Goal: Navigation & Orientation: Go to known website

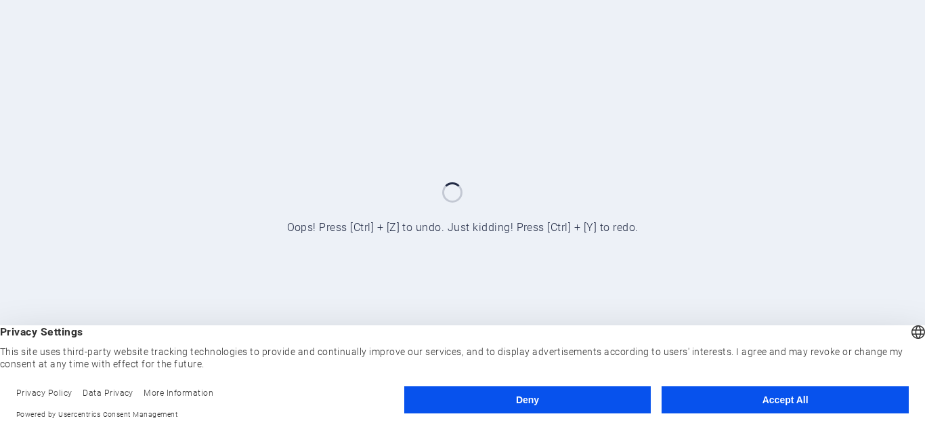
click at [532, 398] on button "Deny" at bounding box center [527, 399] width 247 height 27
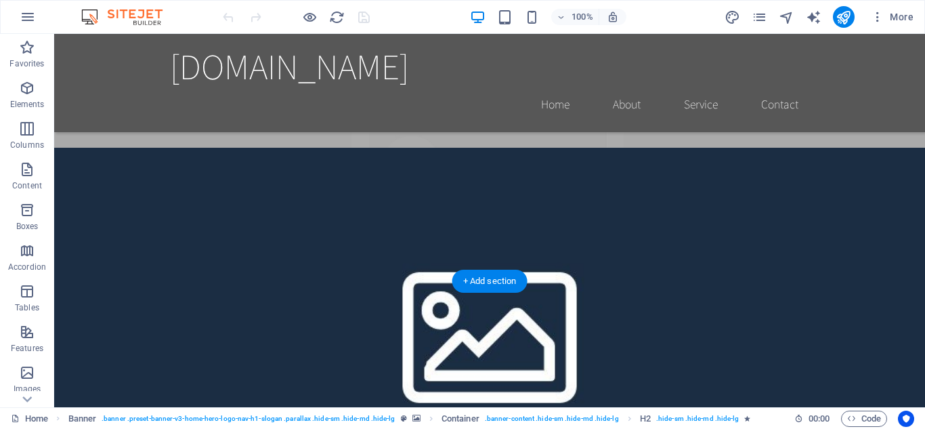
scroll to position [718, 0]
